Goal: Task Accomplishment & Management: Manage account settings

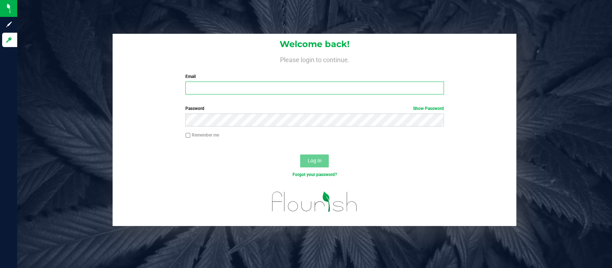
click at [273, 87] on input "Email" at bounding box center [314, 87] width 259 height 13
click at [273, 87] on input "dho" at bounding box center [314, 87] width 259 height 13
type input "[EMAIL_ADDRESS][DOMAIN_NAME]"
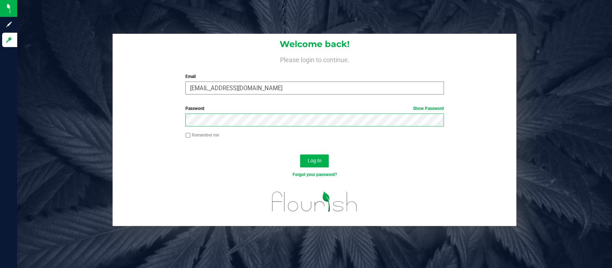
click at [300, 154] on button "Log In" at bounding box center [314, 160] width 29 height 13
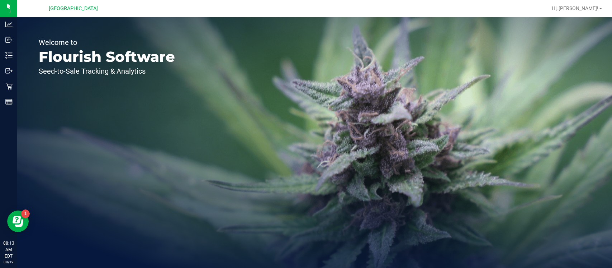
click at [18, 82] on div "Welcome to Flourish Software Seed-to-Sale Tracking & Analytics" at bounding box center [106, 142] width 179 height 250
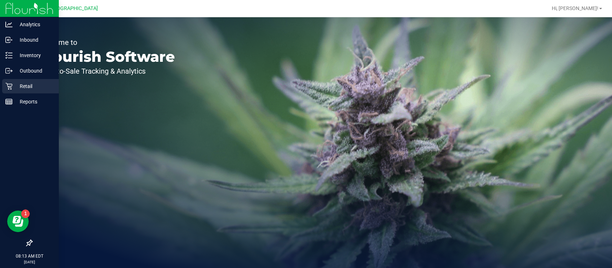
click at [11, 83] on icon at bounding box center [8, 85] width 7 height 7
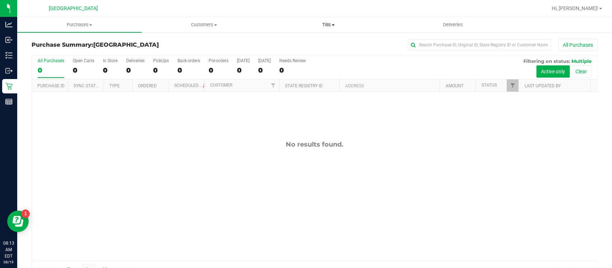
click at [325, 23] on span "Tills" at bounding box center [329, 25] width 124 height 6
click at [316, 42] on li "Manage tills" at bounding box center [328, 43] width 124 height 9
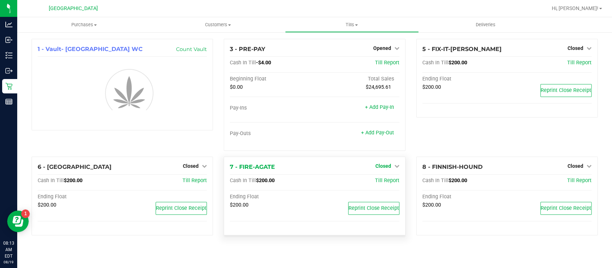
click at [385, 168] on span "Closed" at bounding box center [384, 166] width 16 height 6
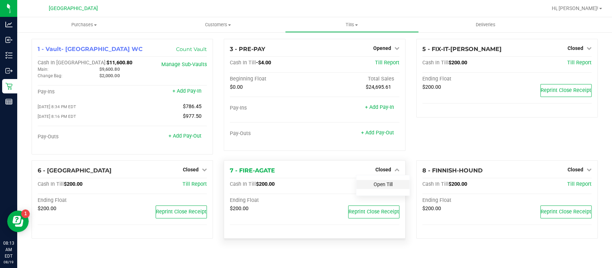
click at [381, 184] on link "Open Till" at bounding box center [383, 184] width 19 height 6
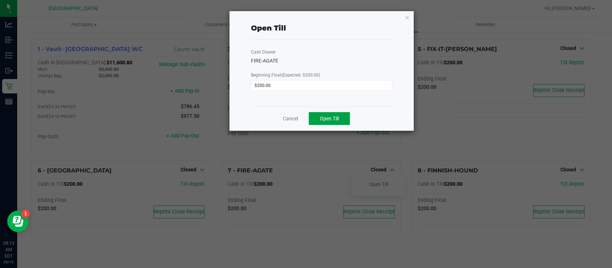
click at [316, 113] on button "Open Till" at bounding box center [329, 118] width 41 height 13
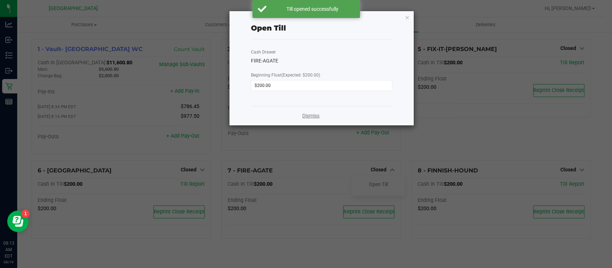
click at [313, 113] on link "Dismiss" at bounding box center [310, 116] width 17 height 8
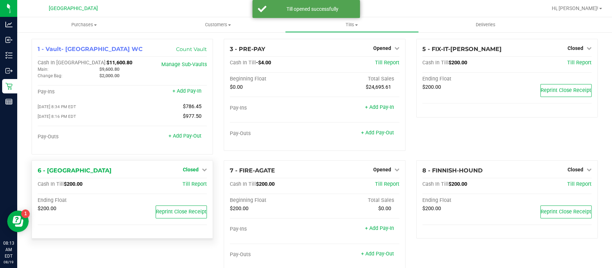
click at [198, 169] on link "Closed" at bounding box center [195, 169] width 24 height 6
click at [199, 181] on div "Open Till" at bounding box center [190, 184] width 53 height 9
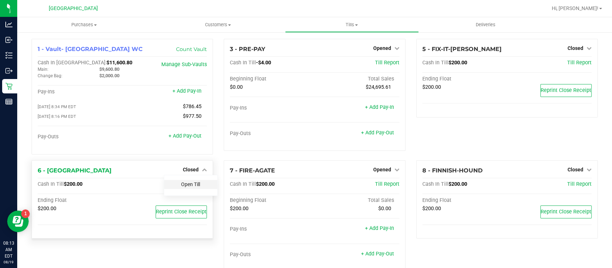
click at [196, 183] on link "Open Till" at bounding box center [190, 184] width 19 height 6
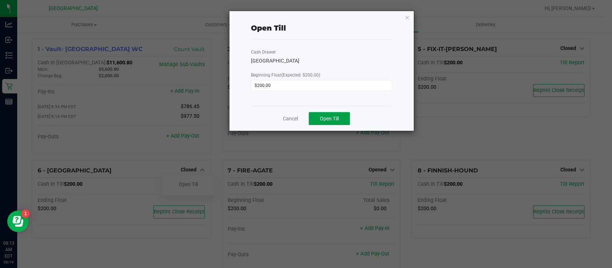
click at [329, 115] on span "Open Till" at bounding box center [329, 118] width 19 height 6
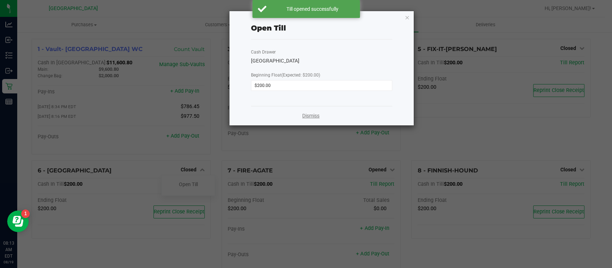
click at [305, 115] on link "Dismiss" at bounding box center [310, 116] width 17 height 8
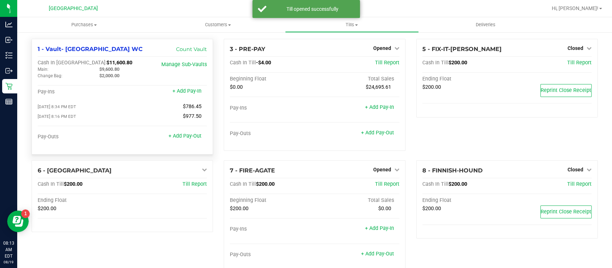
click at [107, 62] on span "$11,600.80" at bounding box center [120, 63] width 26 height 6
copy span "11,600.80"
click at [107, 62] on span "$11,600.80" at bounding box center [120, 63] width 26 height 6
